Goal: Information Seeking & Learning: Learn about a topic

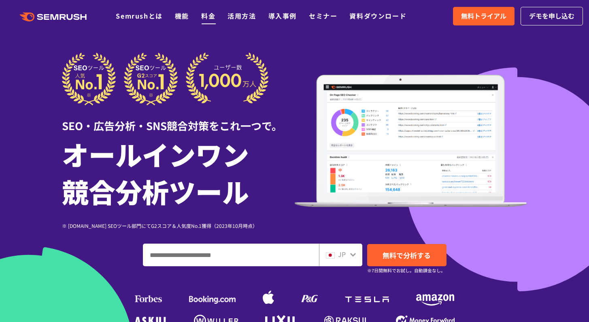
click at [207, 17] on link "料金" at bounding box center [208, 16] width 14 height 10
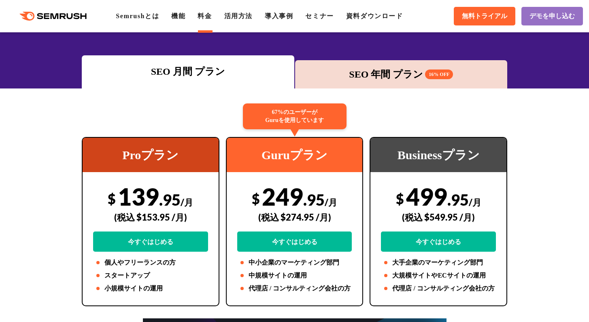
scroll to position [77, 0]
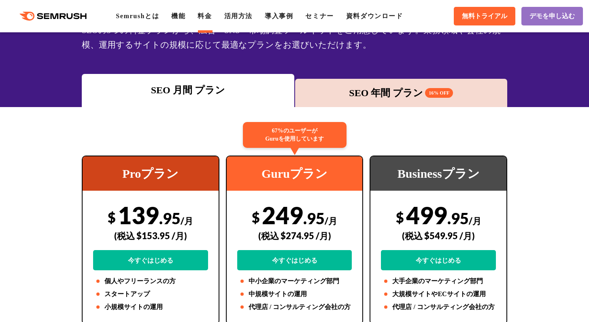
click at [380, 95] on div "SEO 年間 プラン 16% OFF" at bounding box center [401, 93] width 204 height 15
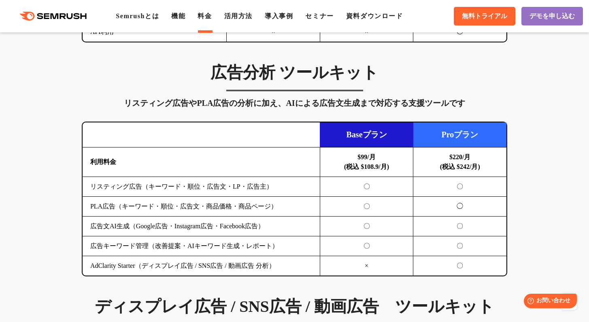
scroll to position [978, 0]
